Goal: Transaction & Acquisition: Purchase product/service

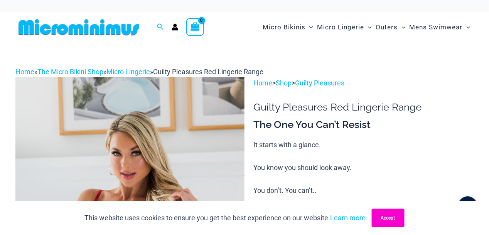
click at [390, 215] on button "Accept" at bounding box center [388, 217] width 33 height 19
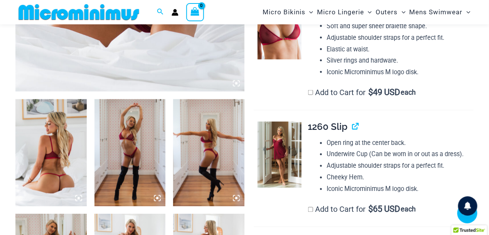
scroll to position [323, 0]
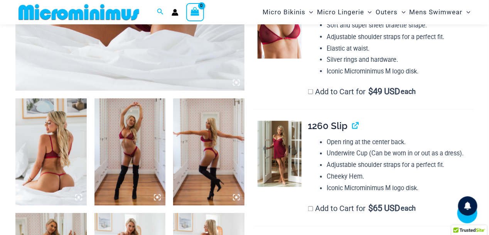
click at [47, 168] on img at bounding box center [50, 151] width 71 height 107
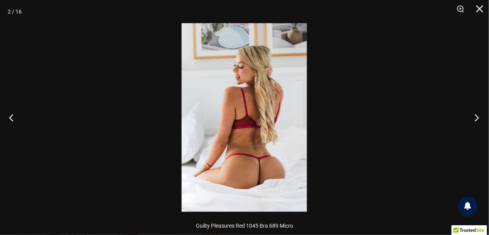
click at [477, 117] on button "Next" at bounding box center [475, 117] width 29 height 39
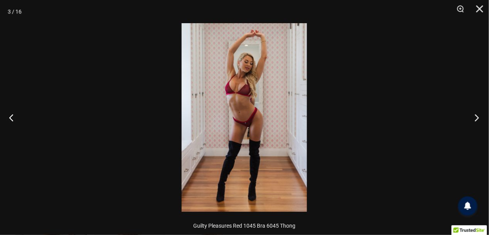
click at [477, 117] on button "Next" at bounding box center [475, 117] width 29 height 39
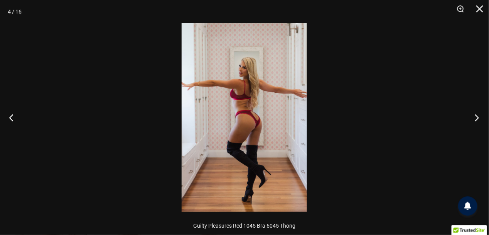
click at [477, 117] on button "Next" at bounding box center [475, 117] width 29 height 39
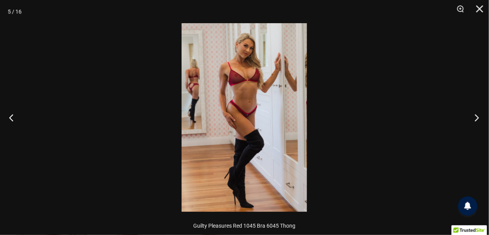
click at [477, 117] on button "Next" at bounding box center [475, 117] width 29 height 39
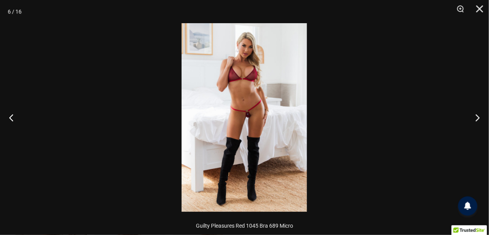
click at [225, 117] on img at bounding box center [244, 117] width 125 height 188
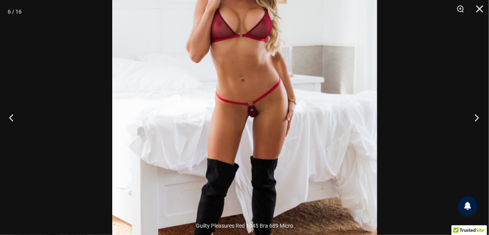
click at [478, 116] on button "Next" at bounding box center [475, 117] width 29 height 39
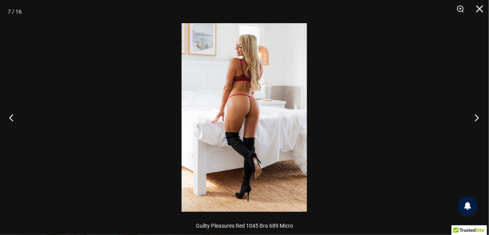
click at [478, 116] on button "Next" at bounding box center [475, 117] width 29 height 39
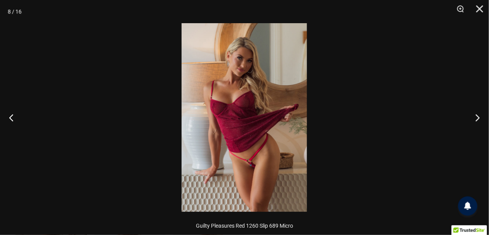
click at [251, 166] on img at bounding box center [244, 117] width 125 height 188
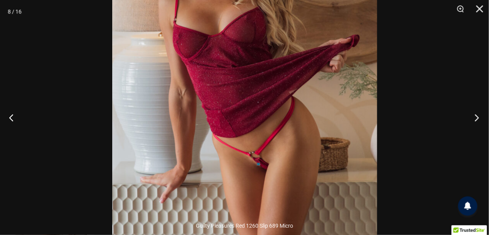
click at [478, 117] on button "Next" at bounding box center [475, 117] width 29 height 39
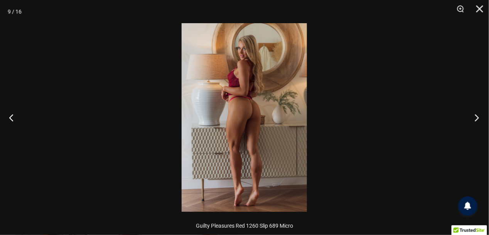
click at [478, 117] on button "Next" at bounding box center [475, 117] width 29 height 39
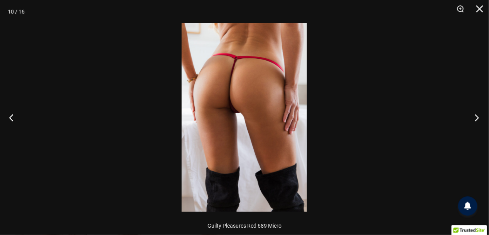
click at [478, 117] on button "Next" at bounding box center [475, 117] width 29 height 39
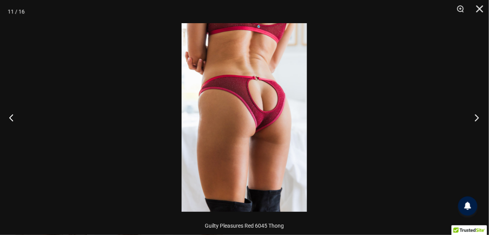
click at [478, 117] on button "Next" at bounding box center [475, 117] width 29 height 39
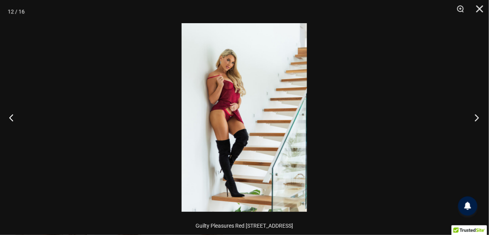
click at [478, 117] on button "Next" at bounding box center [475, 117] width 29 height 39
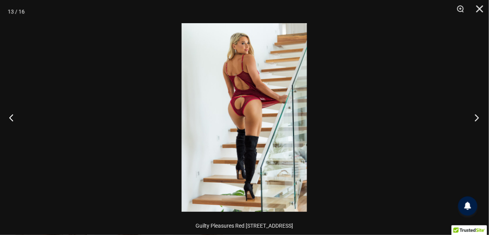
click at [478, 117] on button "Next" at bounding box center [475, 117] width 29 height 39
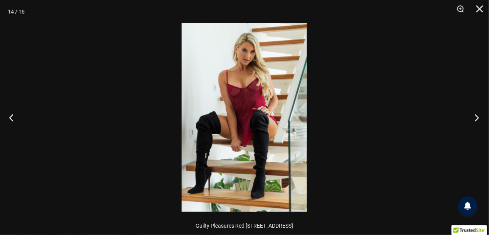
click at [478, 117] on button "Next" at bounding box center [475, 117] width 29 height 39
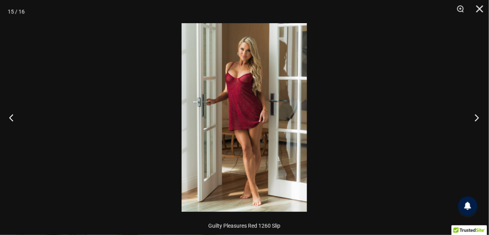
click at [478, 117] on button "Next" at bounding box center [475, 117] width 29 height 39
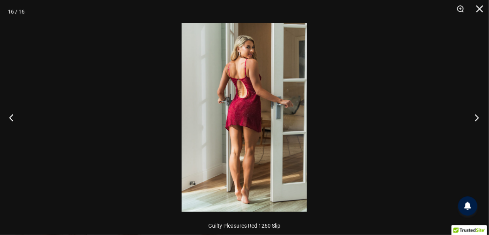
click at [478, 117] on button "Next" at bounding box center [475, 117] width 29 height 39
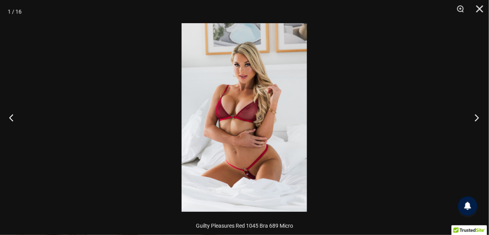
click at [478, 117] on button "Next" at bounding box center [475, 117] width 29 height 39
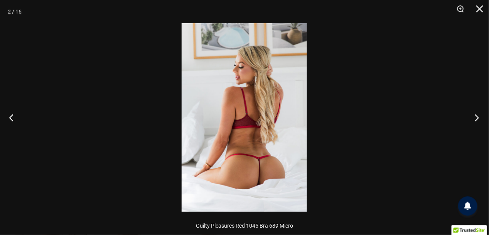
click at [478, 117] on button "Next" at bounding box center [475, 117] width 29 height 39
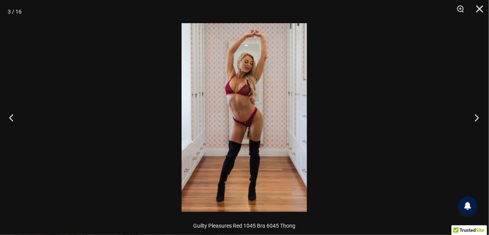
click at [478, 117] on button "Next" at bounding box center [475, 117] width 29 height 39
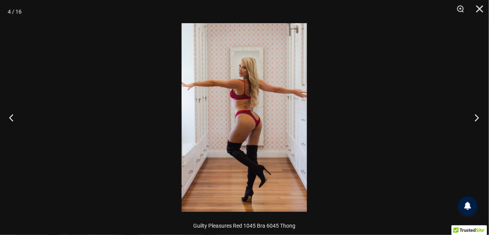
click at [478, 117] on button "Next" at bounding box center [475, 117] width 29 height 39
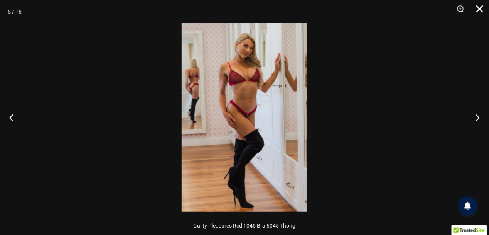
click at [481, 7] on button "Close" at bounding box center [477, 11] width 19 height 23
